Goal: Task Accomplishment & Management: Manage account settings

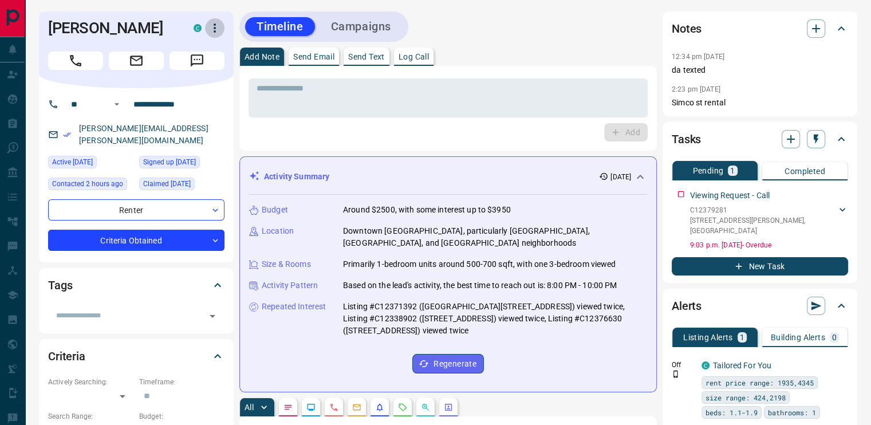
click at [217, 25] on icon "button" at bounding box center [215, 28] width 14 height 14
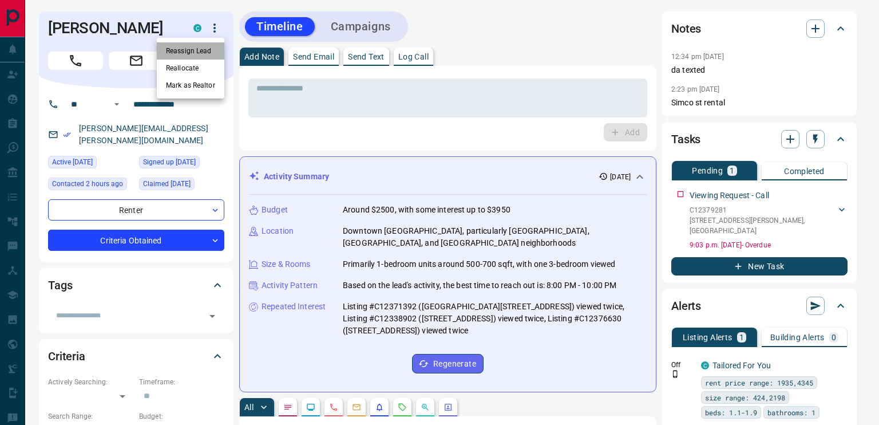
click at [197, 45] on li "Reassign Lead" at bounding box center [191, 50] width 68 height 17
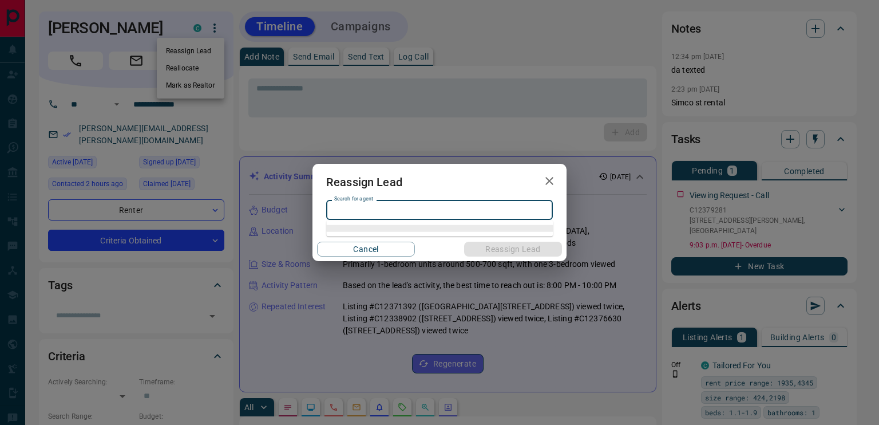
click at [404, 212] on input "Search for agent" at bounding box center [439, 210] width 218 height 13
click at [373, 239] on li "[PERSON_NAME]" at bounding box center [439, 233] width 227 height 17
type input "**********"
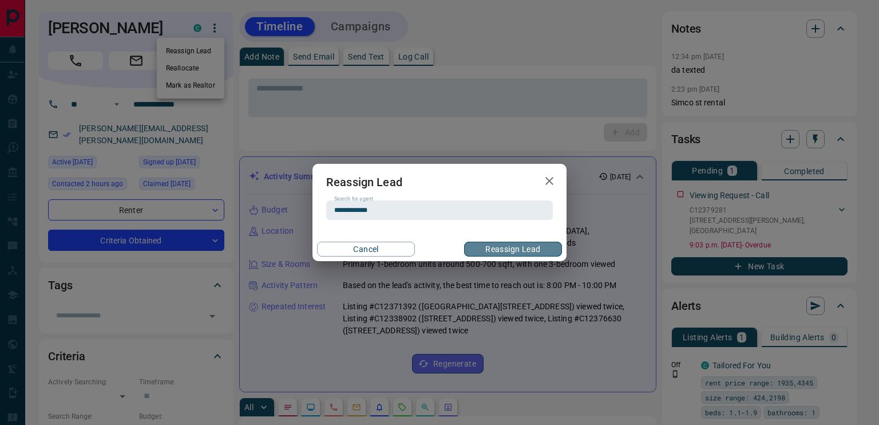
click at [509, 249] on button "Reassign Lead" at bounding box center [513, 249] width 98 height 15
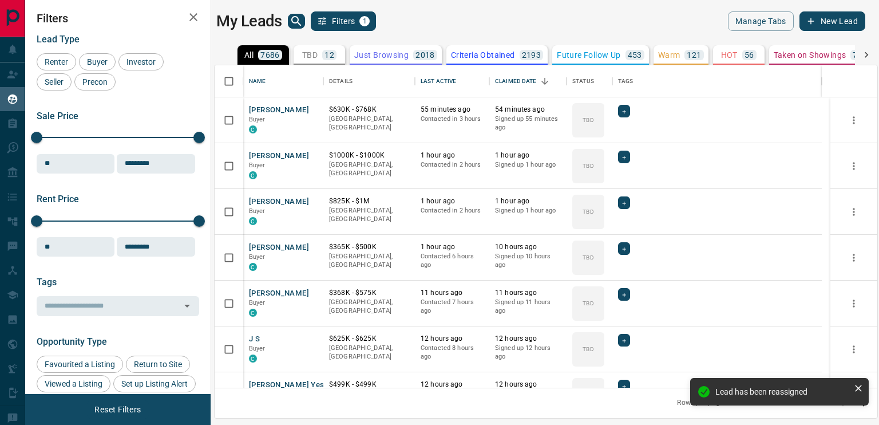
scroll to position [314, 654]
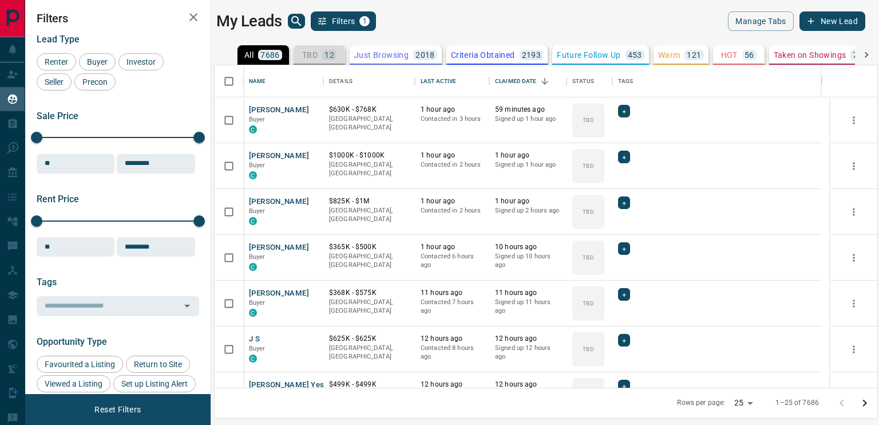
click at [309, 56] on p "TBD" at bounding box center [309, 55] width 15 height 8
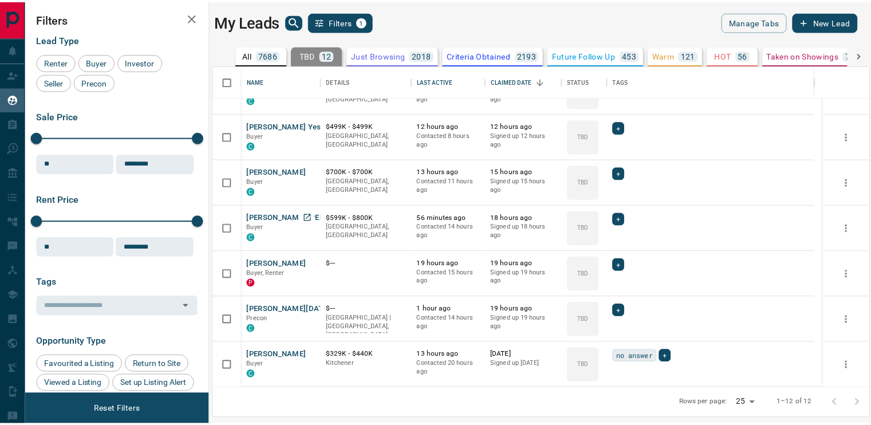
scroll to position [0, 0]
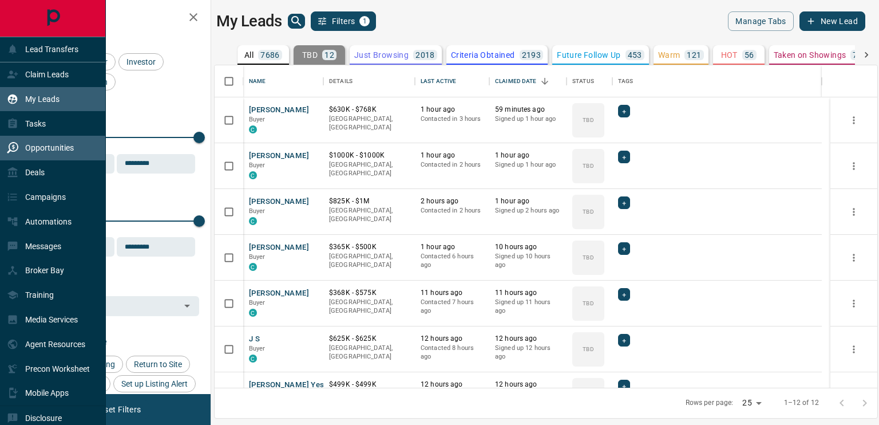
click at [39, 150] on p "Opportunities" at bounding box center [49, 147] width 49 height 9
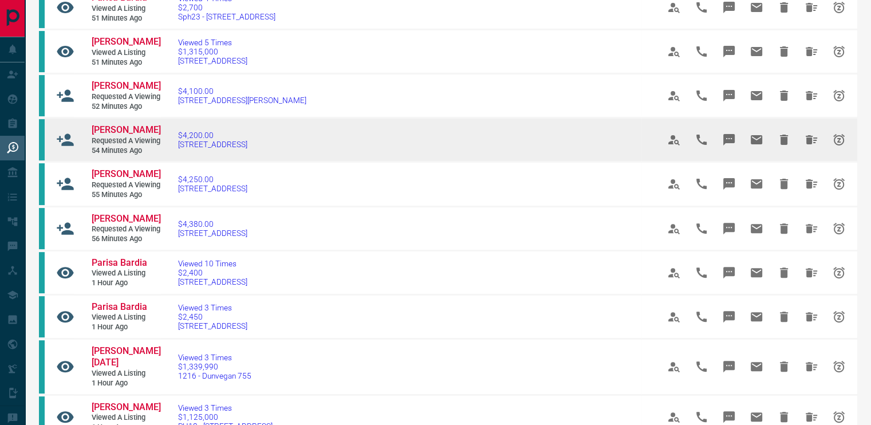
scroll to position [361, 0]
